Goal: Obtain resource: Download file/media

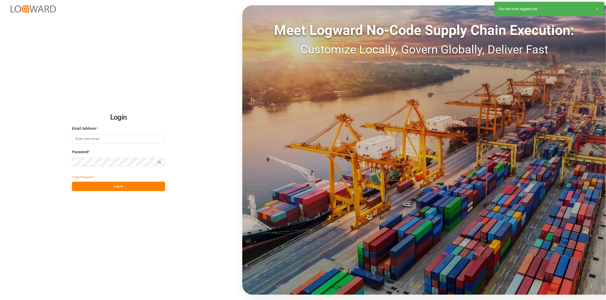
type input "[PERSON_NAME][EMAIL_ADDRESS][DOMAIN_NAME]"
click at [108, 188] on button "Log In" at bounding box center [118, 186] width 93 height 9
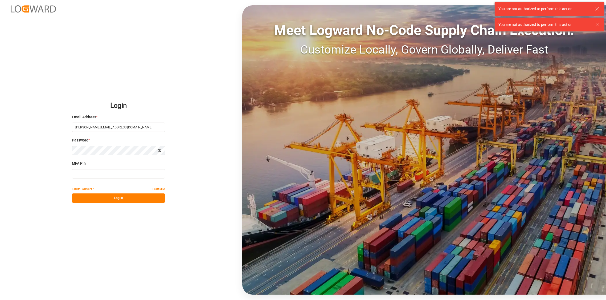
click at [120, 175] on input at bounding box center [118, 173] width 93 height 9
type input "874717"
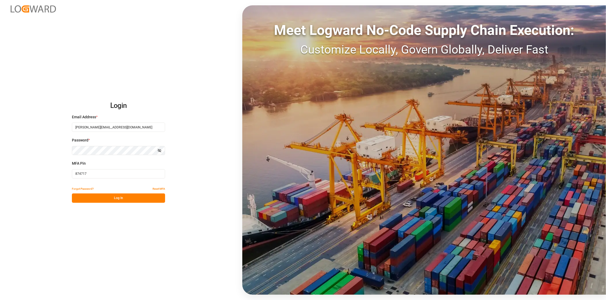
click at [120, 199] on button "Log In" at bounding box center [118, 197] width 93 height 9
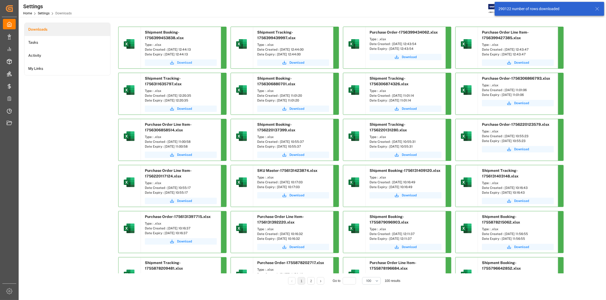
click at [186, 64] on span "Download" at bounding box center [184, 62] width 15 height 5
click at [297, 62] on span "Download" at bounding box center [296, 62] width 15 height 5
click at [410, 57] on span "Download" at bounding box center [409, 57] width 15 height 5
click at [522, 63] on span "Download" at bounding box center [521, 62] width 15 height 5
click at [181, 62] on span "Download" at bounding box center [184, 62] width 15 height 5
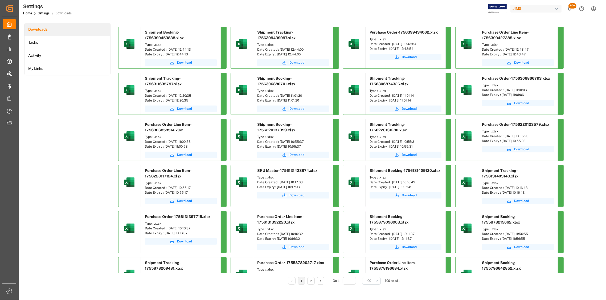
click at [294, 62] on span "Download" at bounding box center [296, 62] width 15 height 5
click at [409, 56] on span "Download" at bounding box center [409, 57] width 15 height 5
drag, startPoint x: 198, startPoint y: 49, endPoint x: 167, endPoint y: 50, distance: 30.6
click at [167, 50] on div "Date Created : [DATE] 12:44:13" at bounding box center [181, 49] width 72 height 5
copy div "[DATE] 12:44:13"
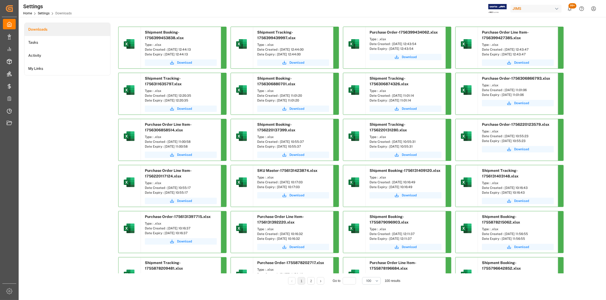
drag, startPoint x: 312, startPoint y: 49, endPoint x: 280, endPoint y: 51, distance: 32.5
click at [280, 51] on div "Date Created : [DATE] 12:44:00" at bounding box center [293, 49] width 72 height 5
copy div "[DATE] 12:44:00"
drag, startPoint x: 424, startPoint y: 43, endPoint x: 392, endPoint y: 44, distance: 31.7
click at [392, 44] on div "Date Created : [DATE] 12:43:54" at bounding box center [406, 44] width 72 height 5
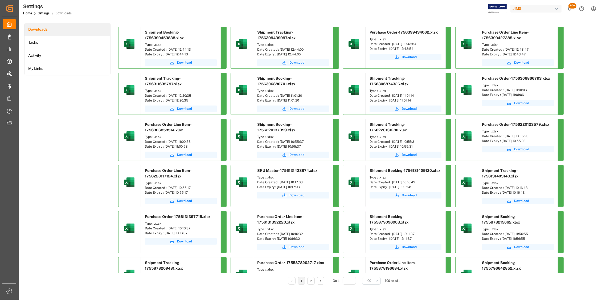
copy div "[DATE] 12:43:54"
drag, startPoint x: 537, startPoint y: 50, endPoint x: 505, endPoint y: 51, distance: 32.8
click at [505, 51] on div "Date Created : [DATE] 12:43:47" at bounding box center [518, 49] width 72 height 5
copy div "[DATE] 12:43:47"
